Goal: Transaction & Acquisition: Purchase product/service

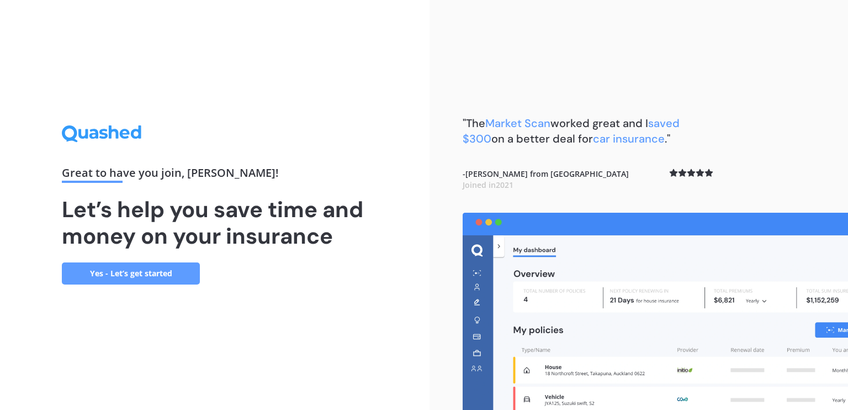
click at [161, 278] on link "Yes - Let’s get started" at bounding box center [131, 273] width 138 height 22
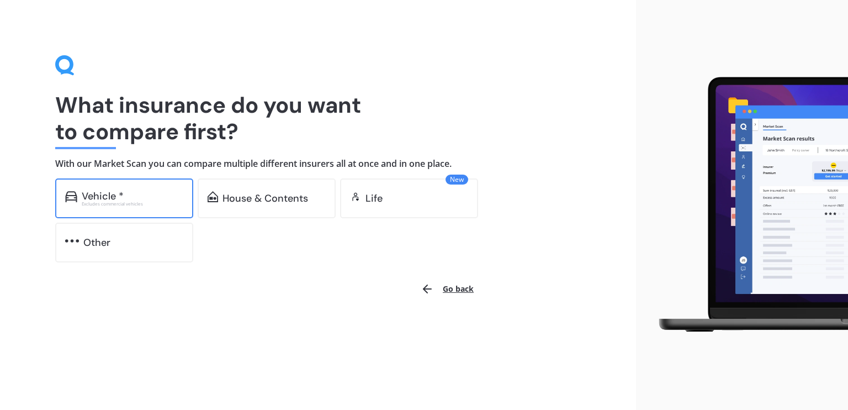
click at [114, 199] on div "Vehicle *" at bounding box center [103, 195] width 42 height 11
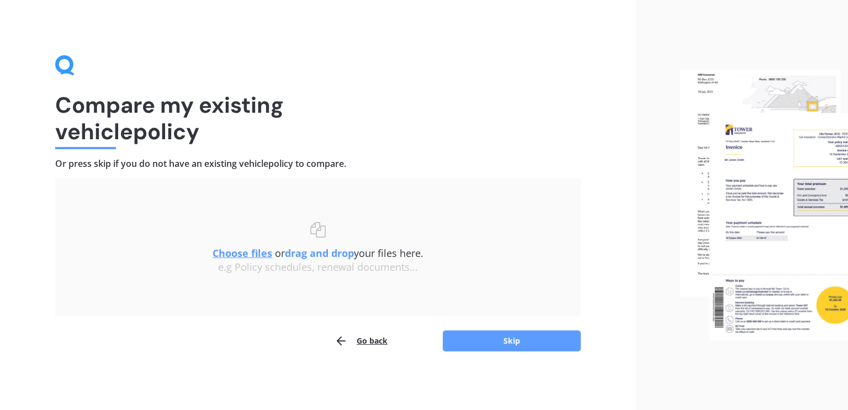
click at [257, 253] on u "Choose files" at bounding box center [243, 252] width 60 height 13
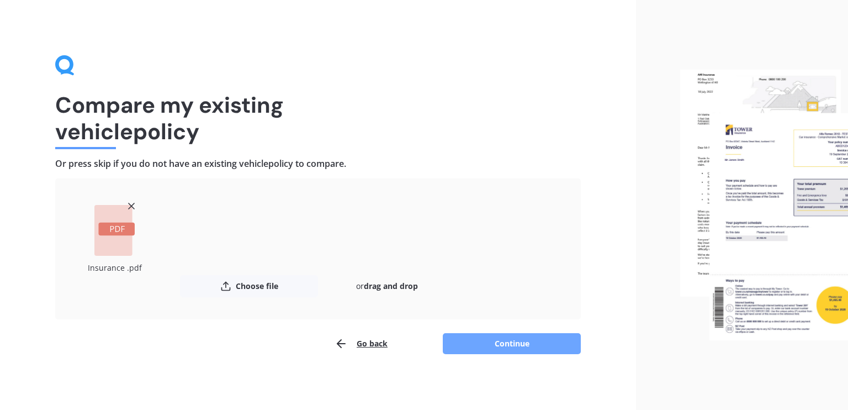
click at [499, 344] on button "Continue" at bounding box center [512, 343] width 138 height 21
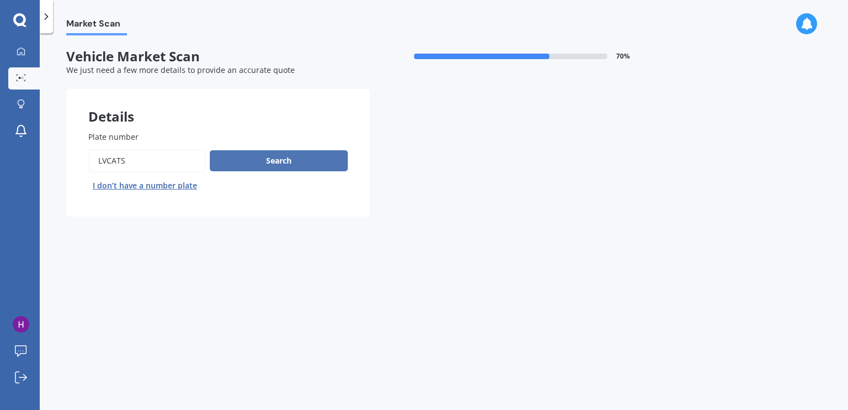
click at [285, 158] on button "Search" at bounding box center [279, 160] width 138 height 21
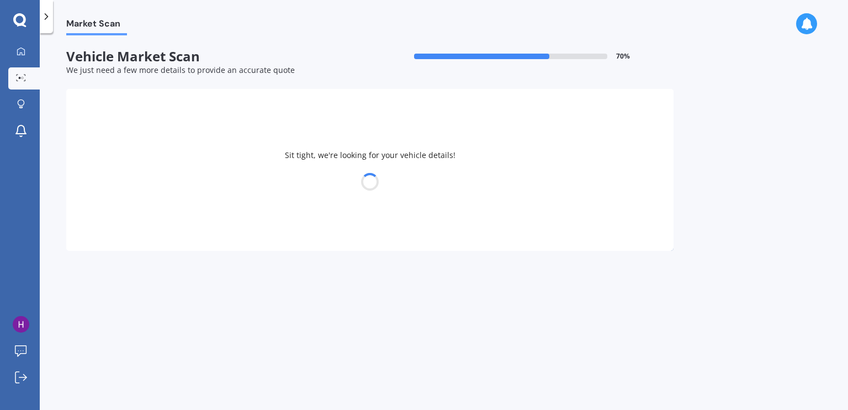
select select "HYUNDAI"
select select "KONA"
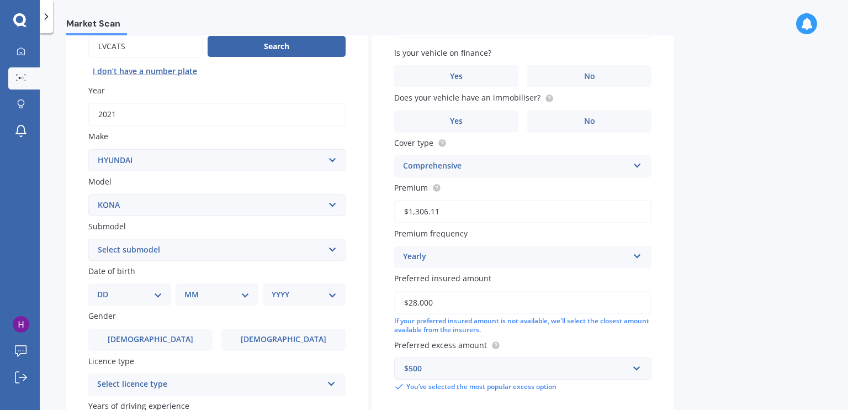
scroll to position [145, 0]
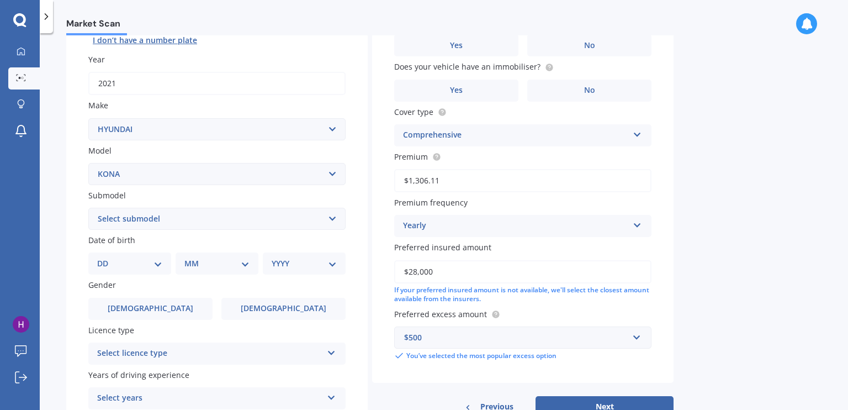
click at [329, 213] on select "Select submodel 1.6 HYBRID Elite 2W 1.6 Hybrid Limited N 1.6 Turbo AWD 2.0 2WD …" at bounding box center [216, 219] width 257 height 22
click at [332, 216] on select "Select submodel 1.6 HYBRID Elite 2W 1.6 Hybrid Limited N 1.6 Turbo AWD 2.0 2WD …" at bounding box center [216, 219] width 257 height 22
click at [332, 218] on select "Select submodel 1.6 HYBRID Elite 2W 1.6 Hybrid Limited N 1.6 Turbo AWD 2.0 2WD …" at bounding box center [216, 219] width 257 height 22
select select "2.0 ELITE 2WD"
click at [88, 208] on select "Select submodel 1.6 HYBRID Elite 2W 1.6 Hybrid Limited N 1.6 Turbo AWD 2.0 2WD …" at bounding box center [216, 219] width 257 height 22
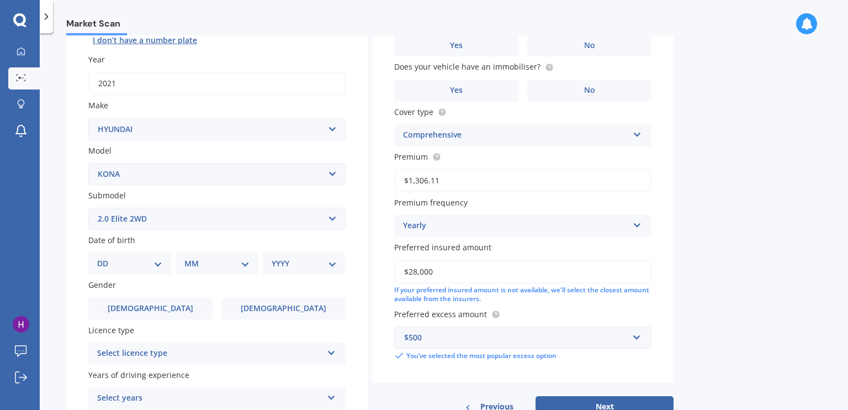
click at [152, 261] on select "DD 01 02 03 04 05 06 07 08 09 10 11 12 13 14 15 16 17 18 19 20 21 22 23 24 25 2…" at bounding box center [129, 263] width 65 height 12
click at [156, 262] on select "DD 01 02 03 04 05 06 07 08 09 10 11 12 13 14 15 16 17 18 19 20 21 22 23 24 25 2…" at bounding box center [129, 263] width 65 height 12
select select "11"
click at [106, 257] on select "DD 01 02 03 04 05 06 07 08 09 10 11 12 13 14 15 16 17 18 19 20 21 22 23 24 25 2…" at bounding box center [129, 263] width 65 height 12
click at [243, 267] on select "MM 01 02 03 04 05 06 07 08 09 10 11 12" at bounding box center [219, 263] width 61 height 12
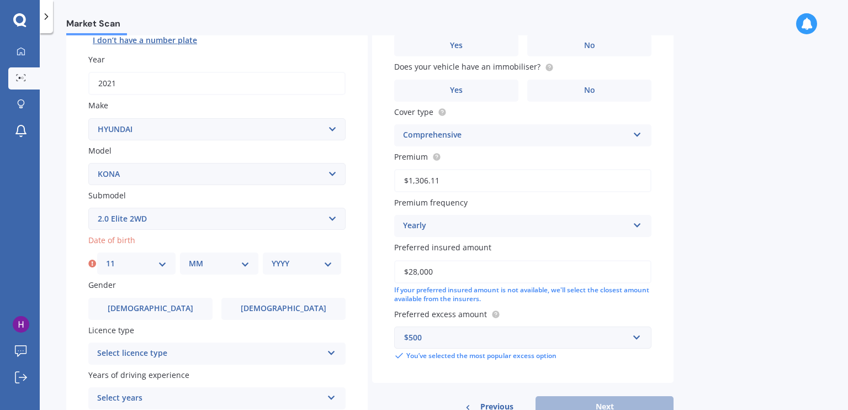
select select "05"
click at [189, 257] on select "MM 01 02 03 04 05 06 07 08 09 10 11 12" at bounding box center [219, 263] width 61 height 12
click at [325, 261] on select "YYYY 2025 2024 2023 2022 2021 2020 2019 2018 2017 2016 2015 2014 2013 2012 2011…" at bounding box center [302, 263] width 61 height 12
click at [272, 257] on select "YYYY 2025 2024 2023 2022 2021 2020 2019 2018 2017 2016 2015 2014 2013 2012 2011…" at bounding box center [302, 263] width 61 height 12
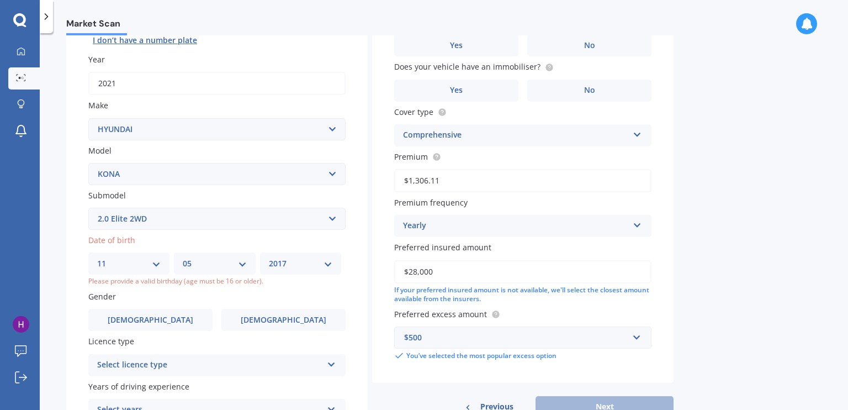
click at [323, 263] on select "YYYY 2025 2024 2023 2022 2021 2020 2019 2018 2017 2016 2015 2014 2013 2012 2011…" at bounding box center [300, 263] width 63 height 12
select select "1938"
click at [272, 257] on select "YYYY 2025 2024 2023 2022 2021 2020 2019 2018 2017 2016 2015 2014 2013 2012 2011…" at bounding box center [300, 263] width 63 height 12
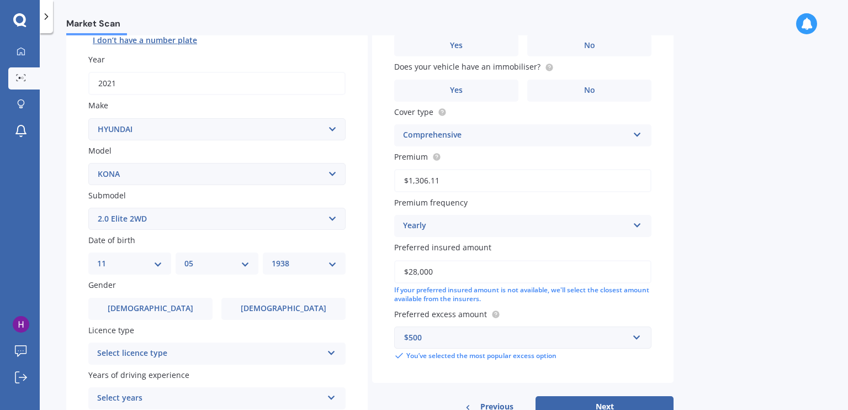
click at [331, 351] on icon at bounding box center [331, 351] width 9 height 8
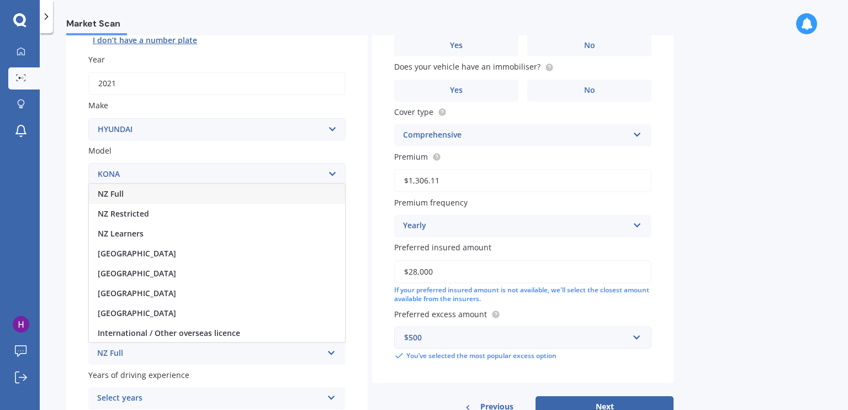
click at [274, 194] on div "NZ Full" at bounding box center [217, 194] width 256 height 20
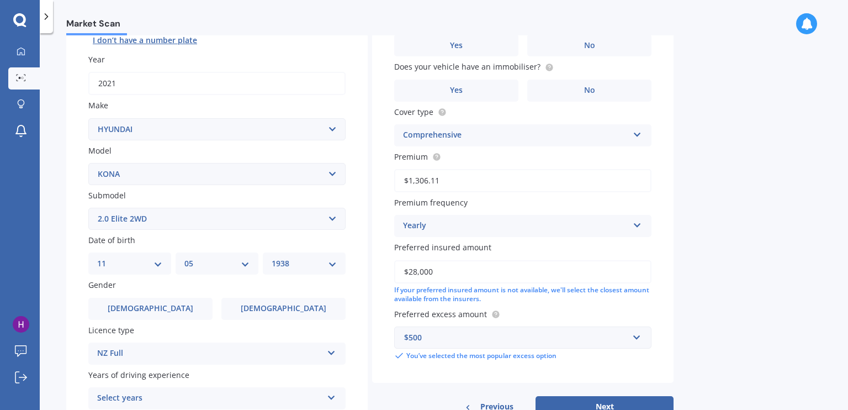
click at [332, 353] on icon at bounding box center [331, 351] width 9 height 8
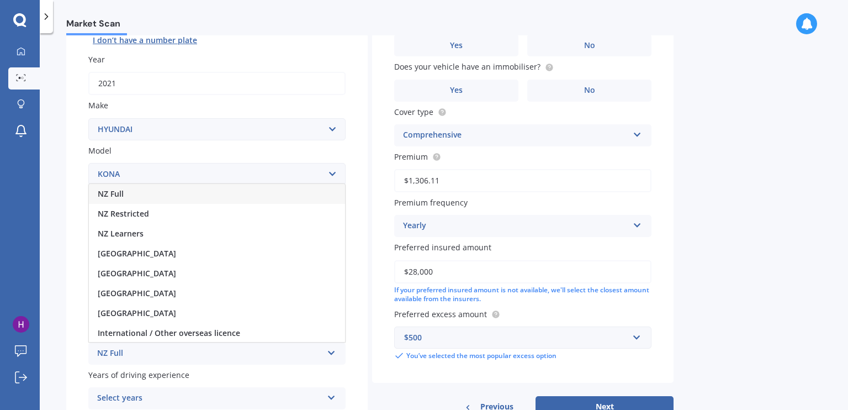
click at [263, 190] on div "NZ Full" at bounding box center [217, 194] width 256 height 20
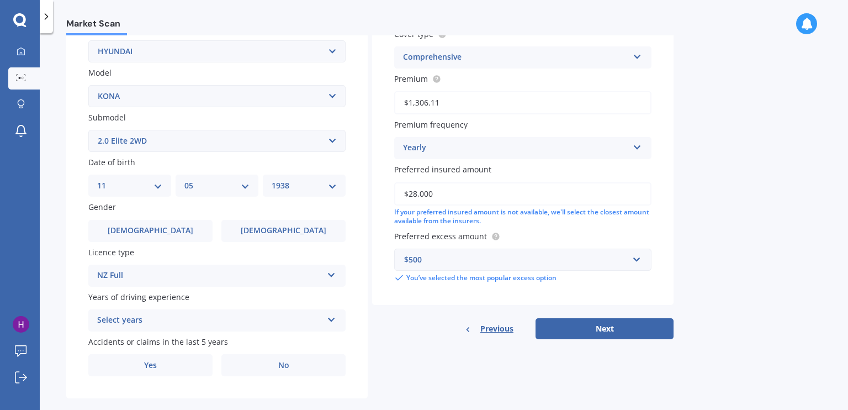
scroll to position [240, 0]
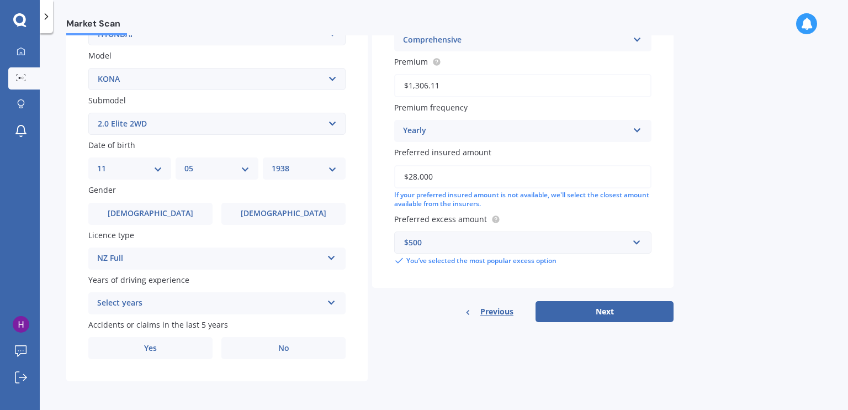
click at [331, 299] on icon at bounding box center [331, 300] width 9 height 8
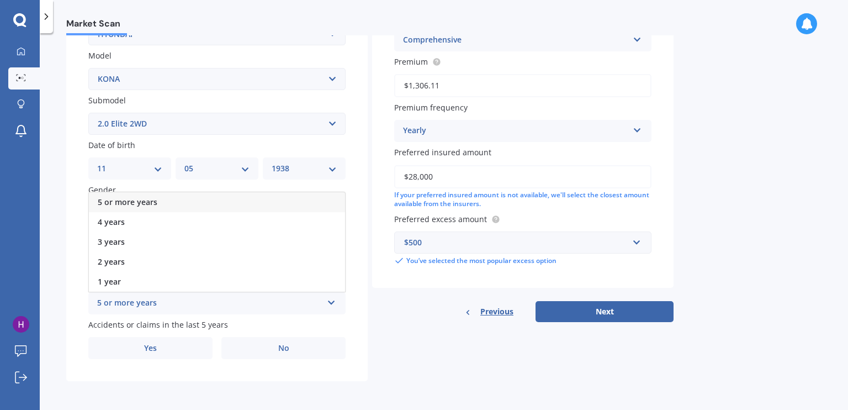
click at [311, 199] on div "5 or more years" at bounding box center [217, 202] width 256 height 20
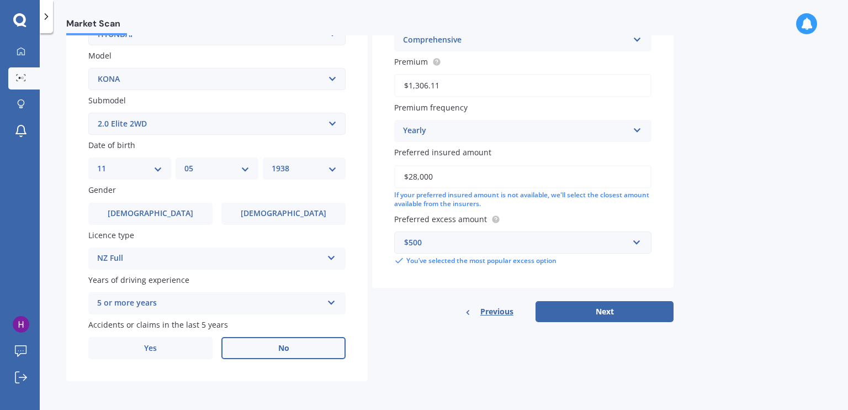
click at [294, 351] on label "No" at bounding box center [283, 348] width 124 height 22
click at [0, 0] on input "No" at bounding box center [0, 0] width 0 height 0
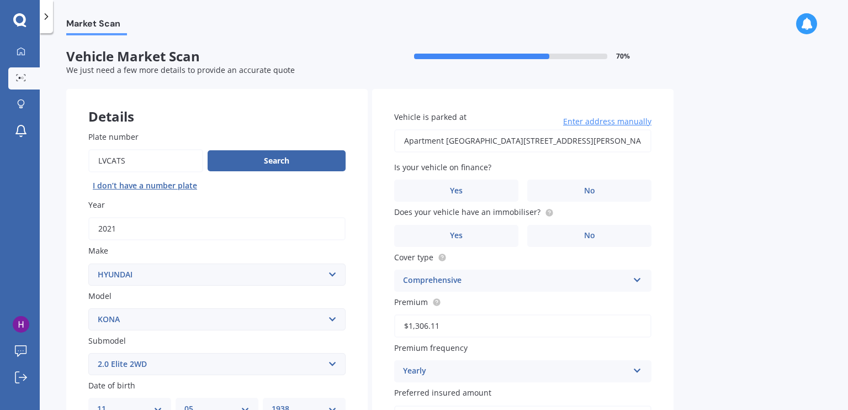
scroll to position [19, 0]
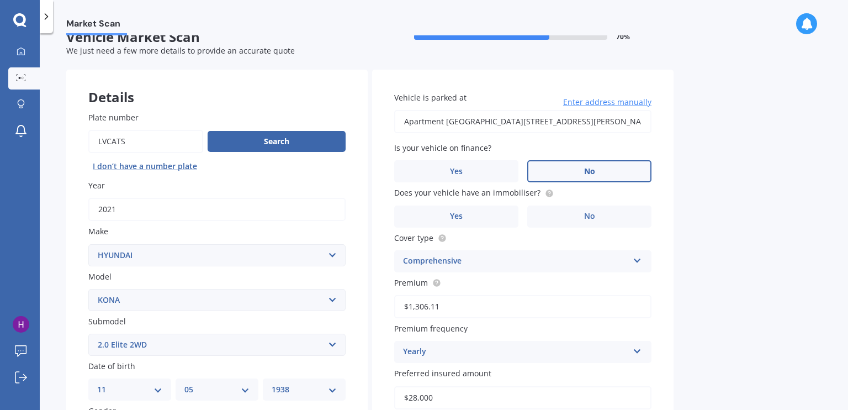
click at [587, 171] on span "No" at bounding box center [589, 171] width 11 height 9
click at [0, 0] on input "No" at bounding box center [0, 0] width 0 height 0
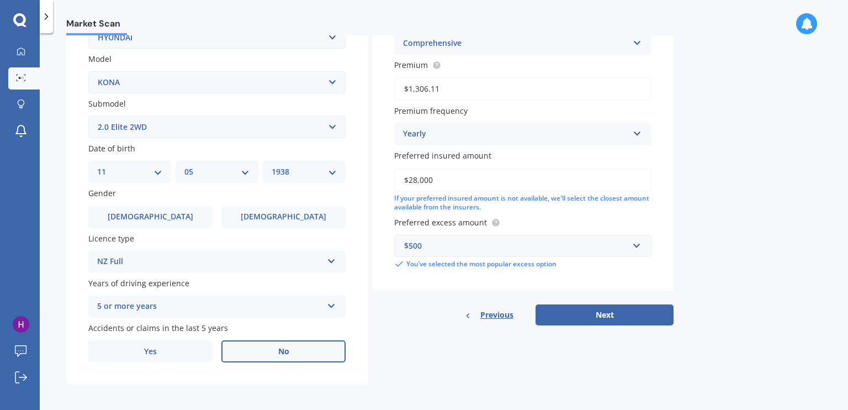
scroll to position [240, 0]
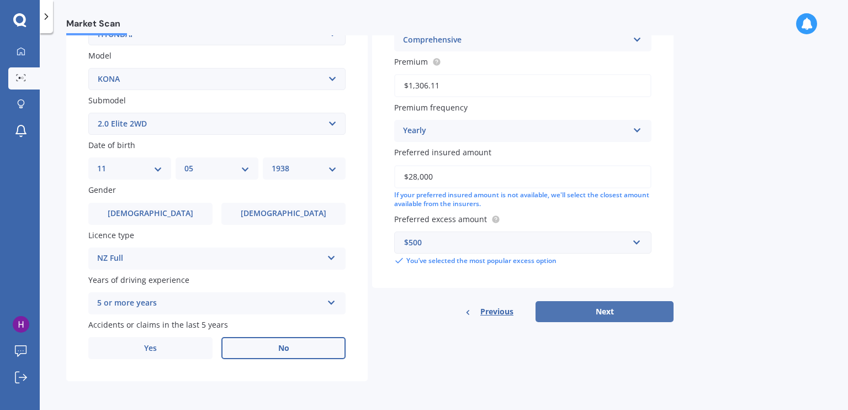
click at [624, 313] on button "Next" at bounding box center [605, 311] width 138 height 21
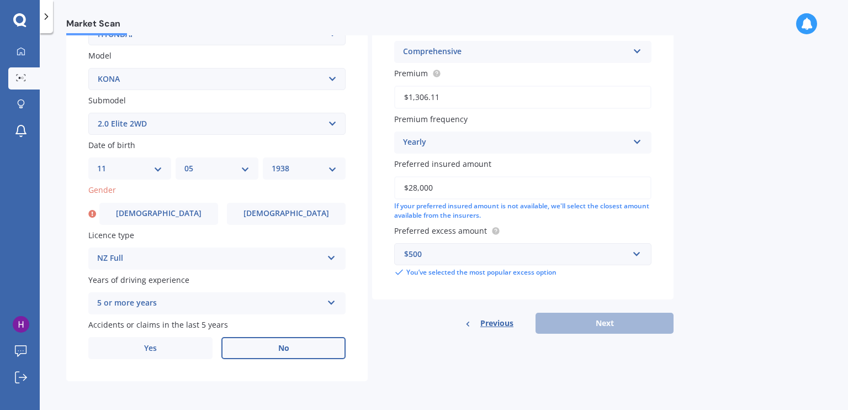
click at [315, 346] on label "No" at bounding box center [283, 348] width 124 height 22
click at [0, 0] on input "No" at bounding box center [0, 0] width 0 height 0
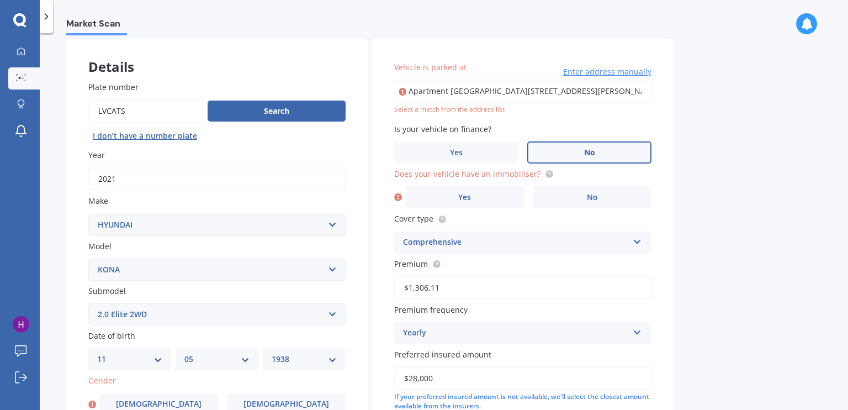
scroll to position [33, 0]
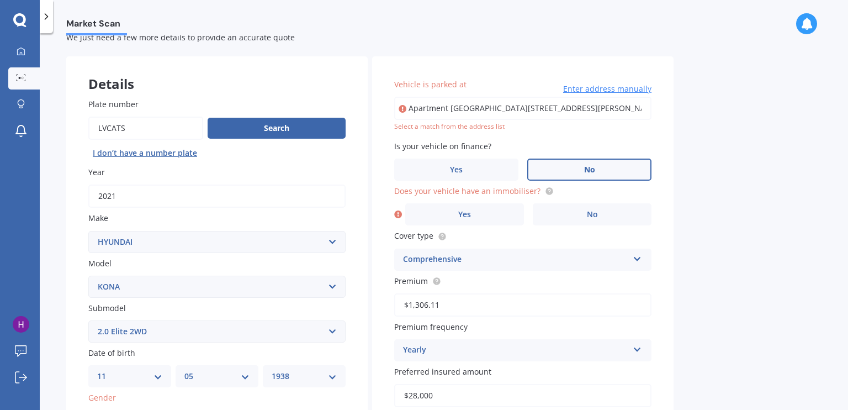
click at [585, 170] on span "No" at bounding box center [589, 169] width 11 height 9
click at [0, 0] on input "No" at bounding box center [0, 0] width 0 height 0
click at [598, 215] on label "No" at bounding box center [592, 214] width 119 height 22
click at [0, 0] on input "No" at bounding box center [0, 0] width 0 height 0
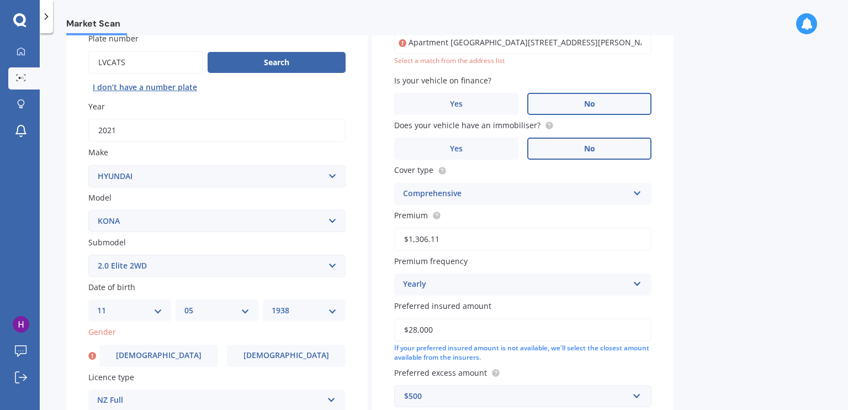
scroll to position [103, 0]
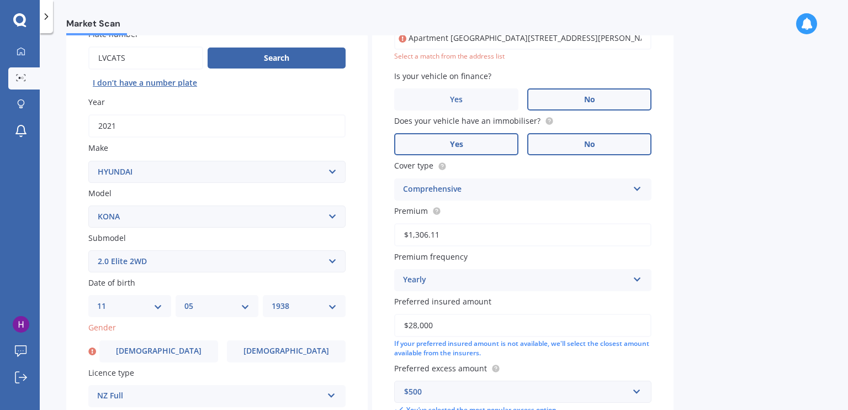
click at [469, 147] on label "Yes" at bounding box center [456, 144] width 124 height 22
click at [0, 0] on input "Yes" at bounding box center [0, 0] width 0 height 0
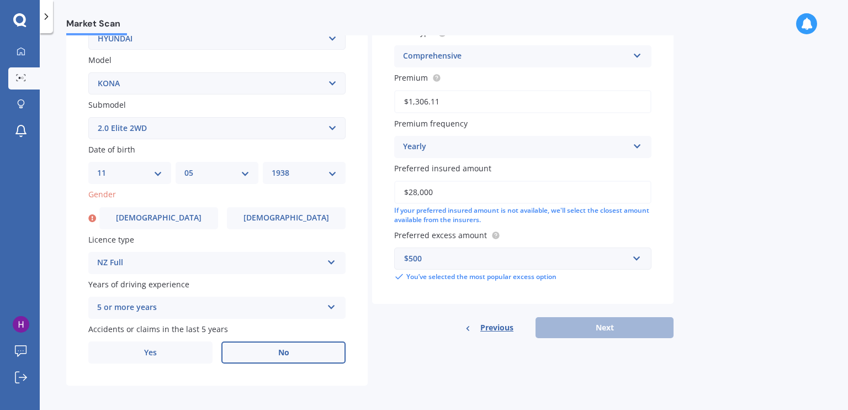
scroll to position [240, 0]
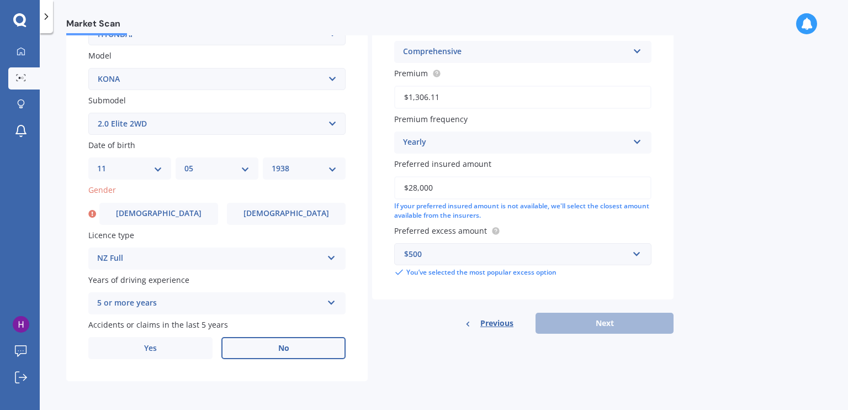
click at [613, 322] on div "Previous Next" at bounding box center [522, 323] width 301 height 21
click at [305, 214] on label "[DEMOGRAPHIC_DATA]" at bounding box center [286, 214] width 119 height 22
click at [0, 0] on input "[DEMOGRAPHIC_DATA]" at bounding box center [0, 0] width 0 height 0
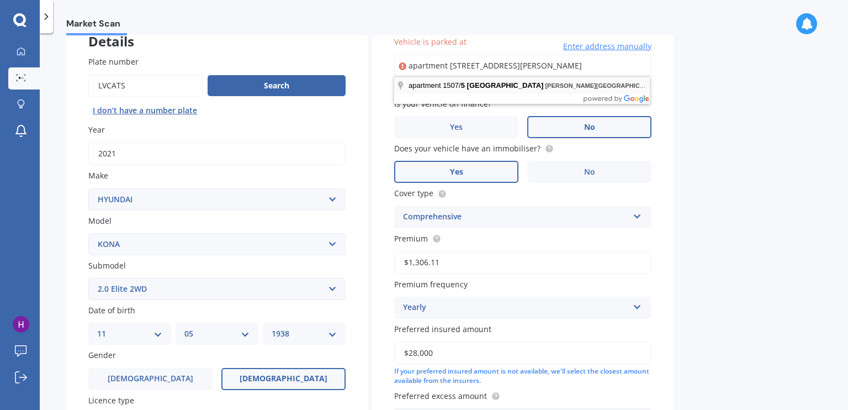
scroll to position [0, 0]
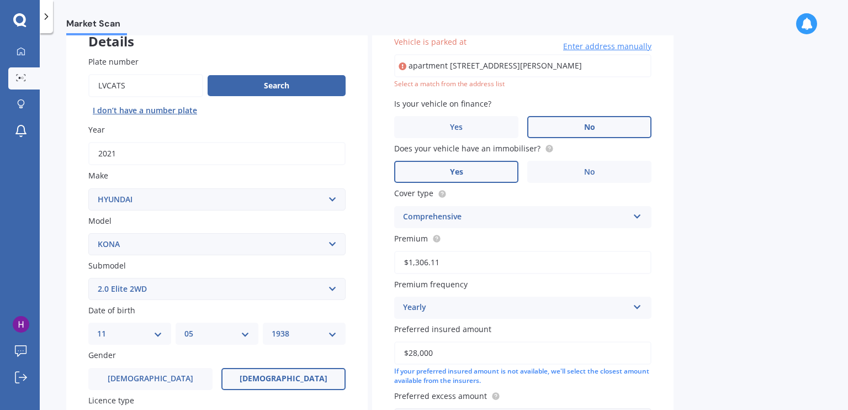
type input "1507/[STREET_ADDRESS][PERSON_NAME]"
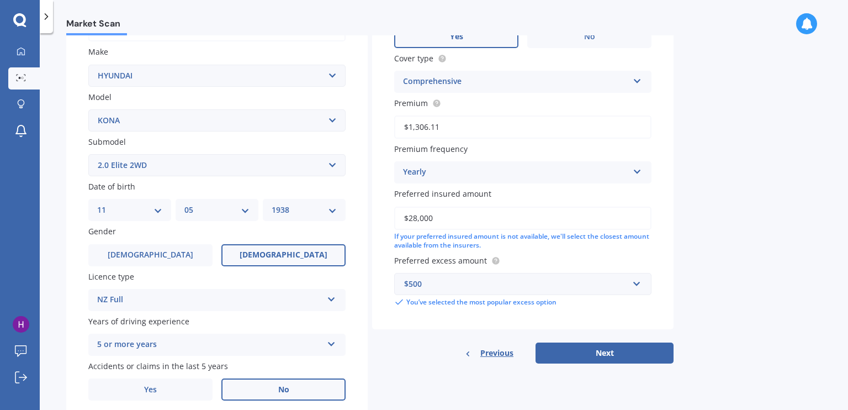
scroll to position [240, 0]
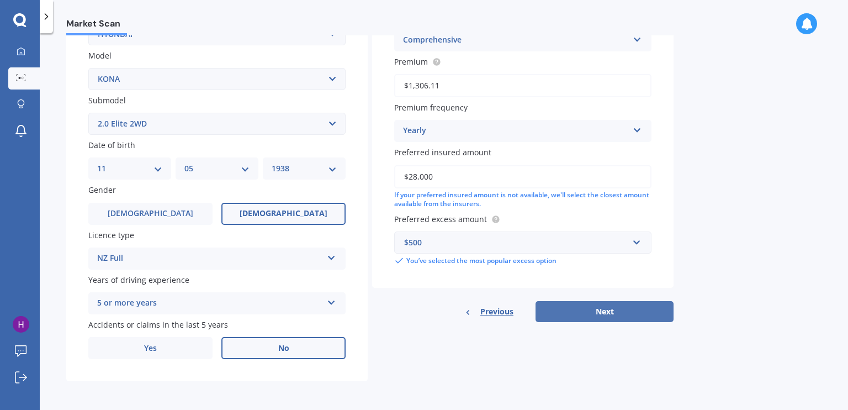
click at [610, 309] on button "Next" at bounding box center [605, 311] width 138 height 21
select select "11"
select select "05"
select select "1938"
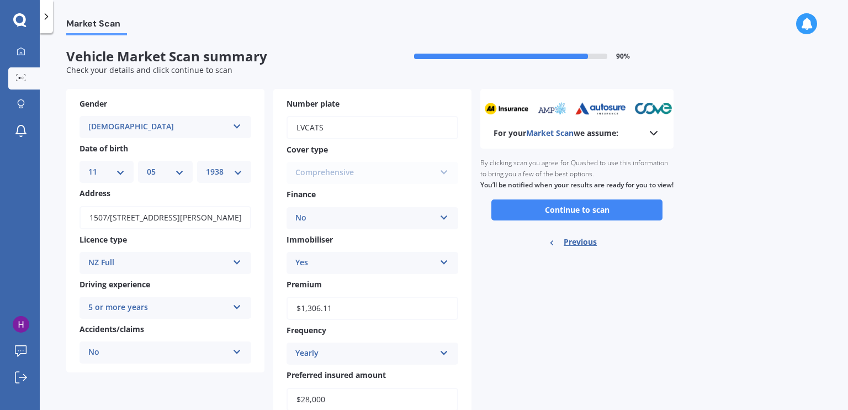
scroll to position [0, 0]
click at [565, 220] on button "Continue to scan" at bounding box center [576, 209] width 171 height 21
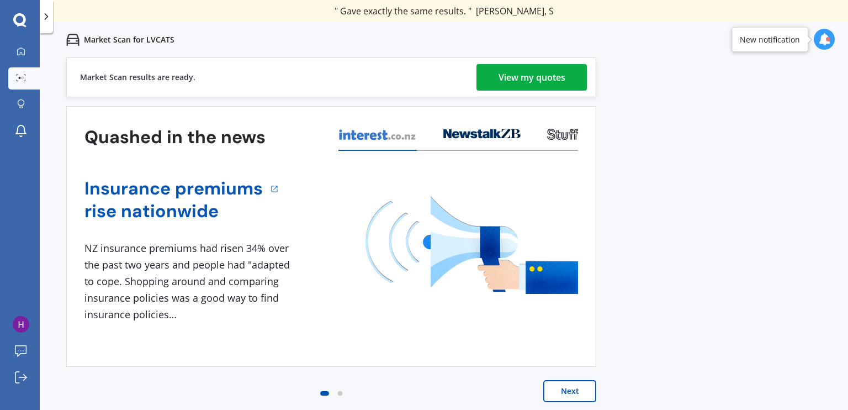
click at [534, 71] on div "View my quotes" at bounding box center [532, 77] width 67 height 27
